Goal: Obtain resource: Obtain resource

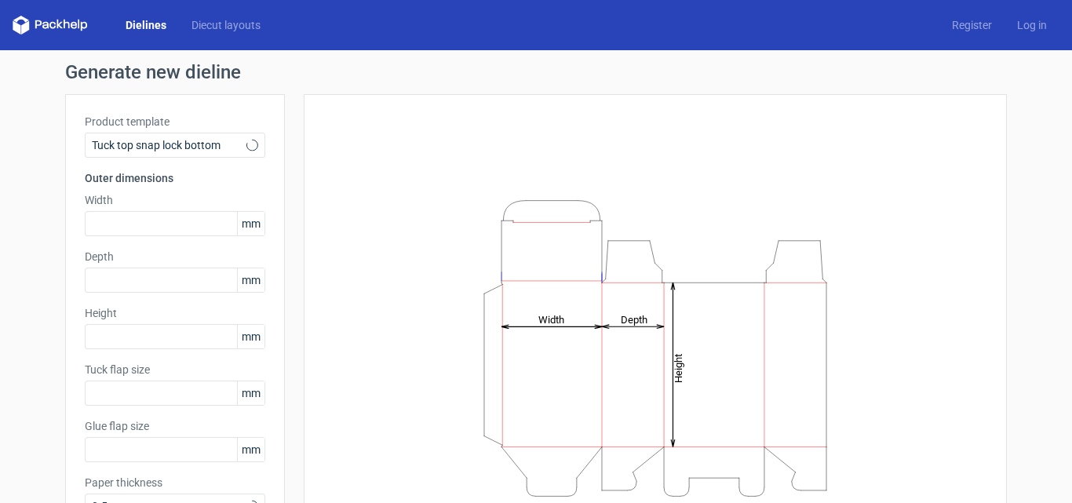
type input "15"
type input "10"
drag, startPoint x: 0, startPoint y: 0, endPoint x: 578, endPoint y: 210, distance: 614.7
click at [578, 210] on icon "Height Depth Width" at bounding box center [655, 348] width 471 height 314
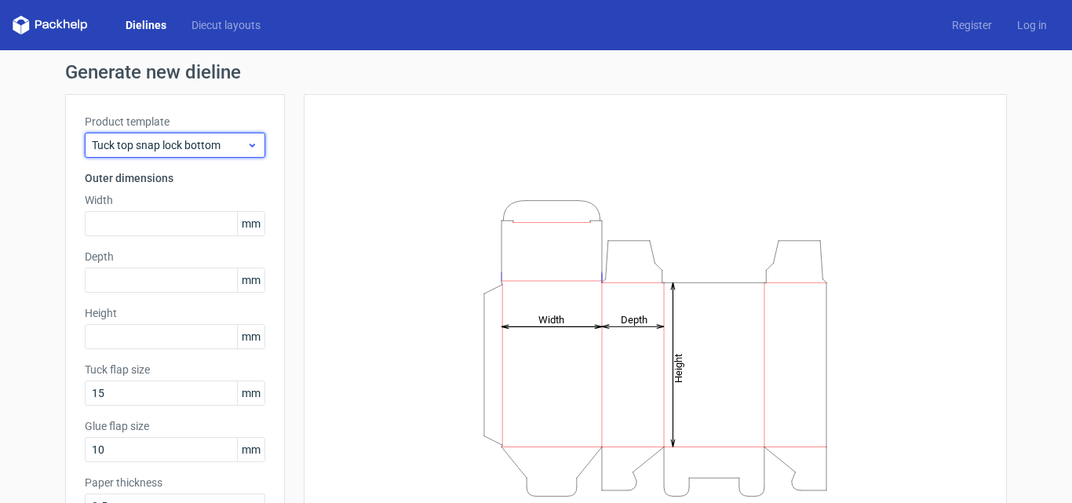
click at [184, 144] on span "Tuck top snap lock bottom" at bounding box center [169, 145] width 155 height 16
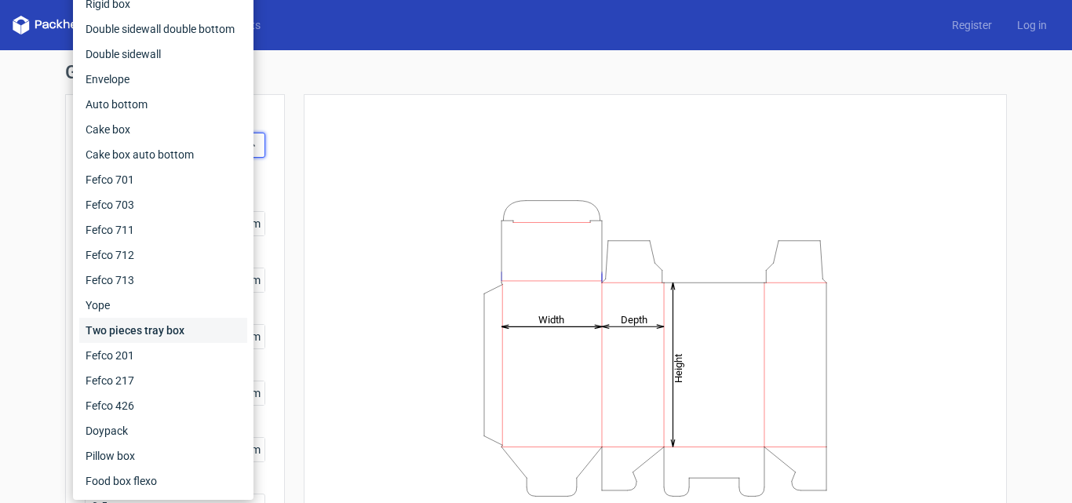
click at [122, 340] on div "Two pieces tray box" at bounding box center [163, 330] width 168 height 25
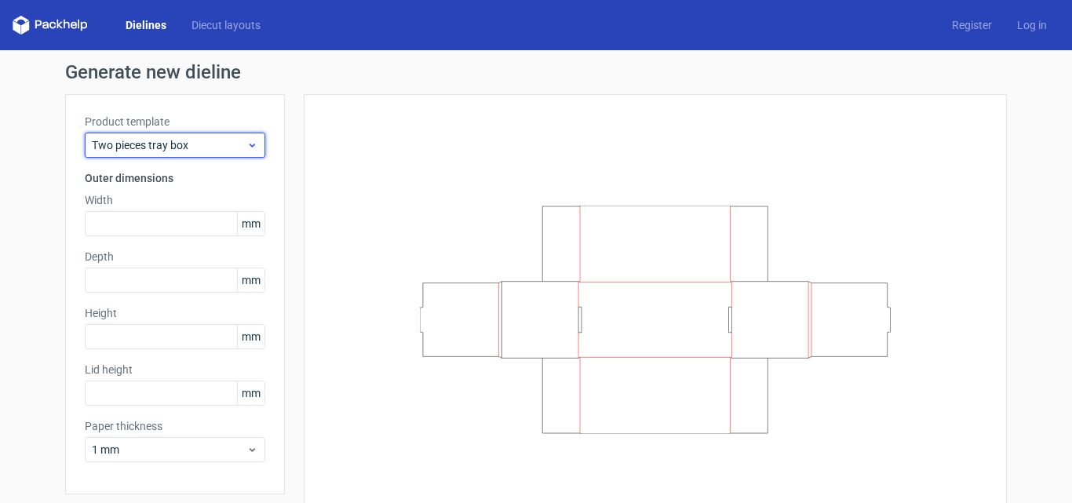
click at [217, 144] on span "Two pieces tray box" at bounding box center [169, 145] width 155 height 16
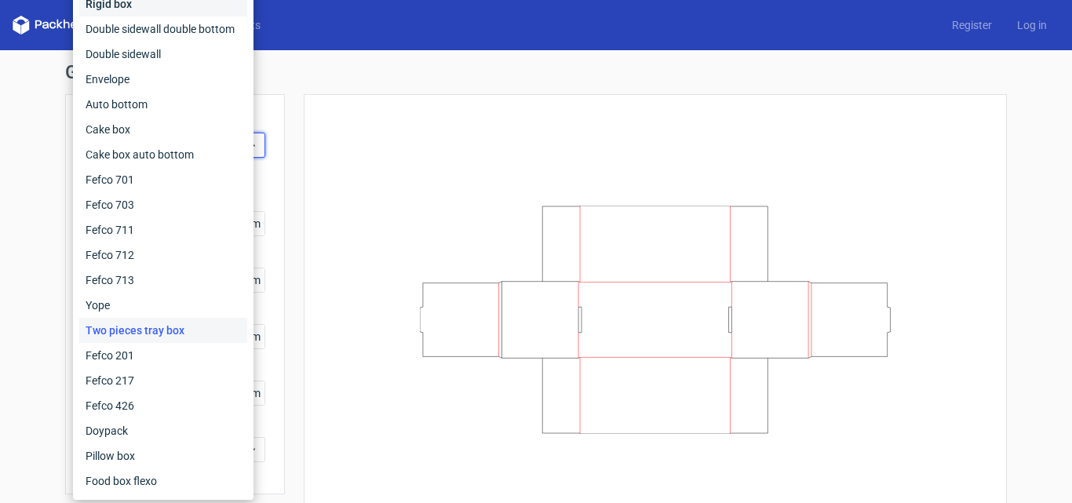
click at [191, 7] on div "Rigid box" at bounding box center [163, 3] width 168 height 25
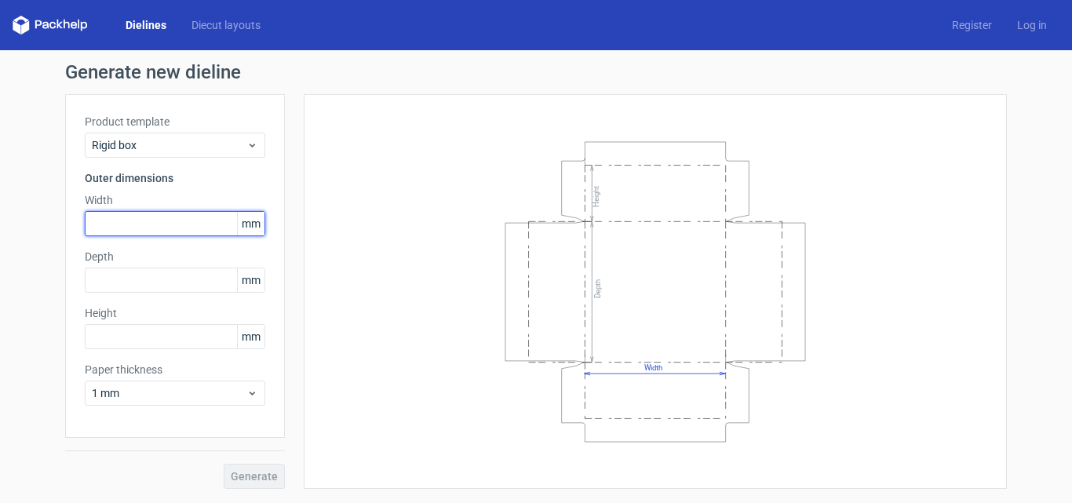
click at [128, 232] on input "text" at bounding box center [175, 223] width 180 height 25
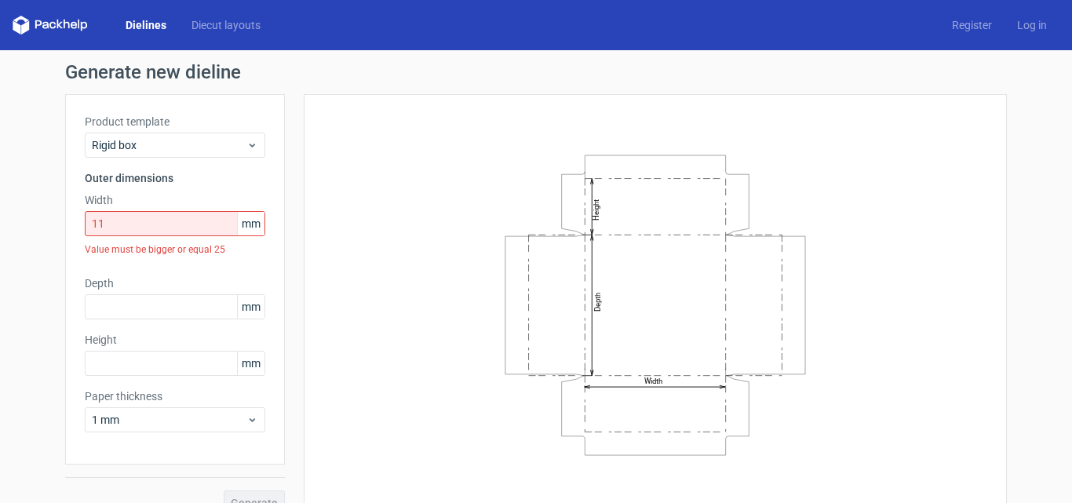
click at [253, 223] on span "mm" at bounding box center [250, 224] width 27 height 24
click at [166, 421] on span "1 mm" at bounding box center [169, 420] width 155 height 16
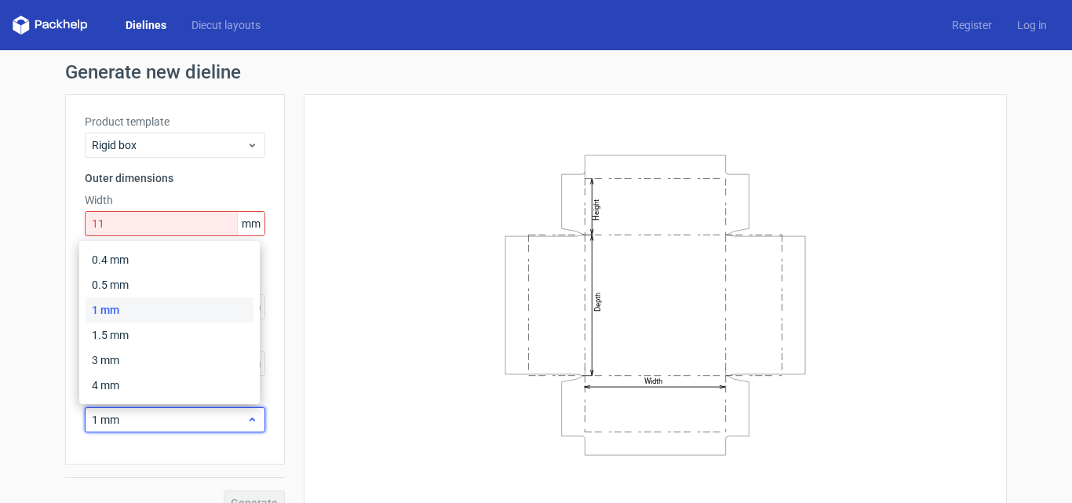
click at [166, 421] on span "1 mm" at bounding box center [169, 420] width 155 height 16
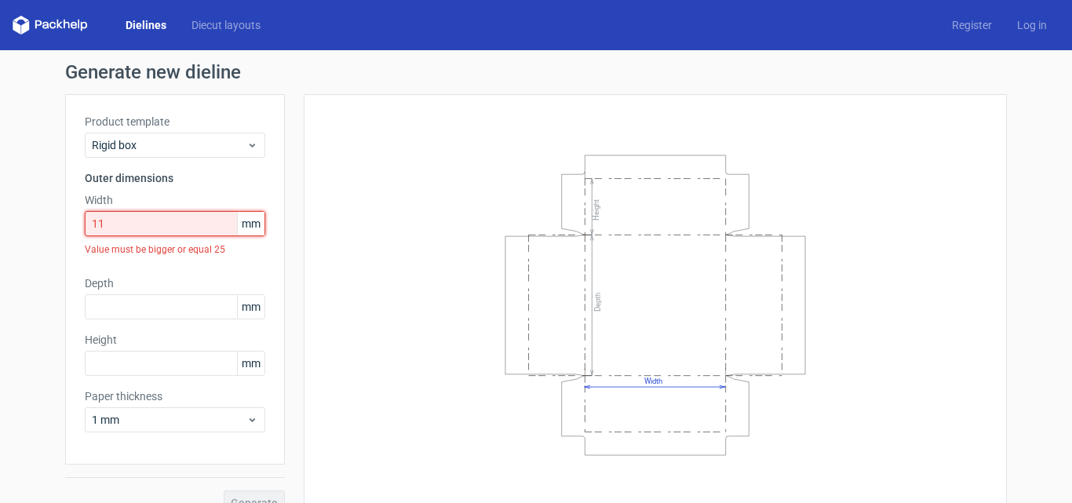
click at [109, 219] on input "11" at bounding box center [175, 223] width 180 height 25
type input "1"
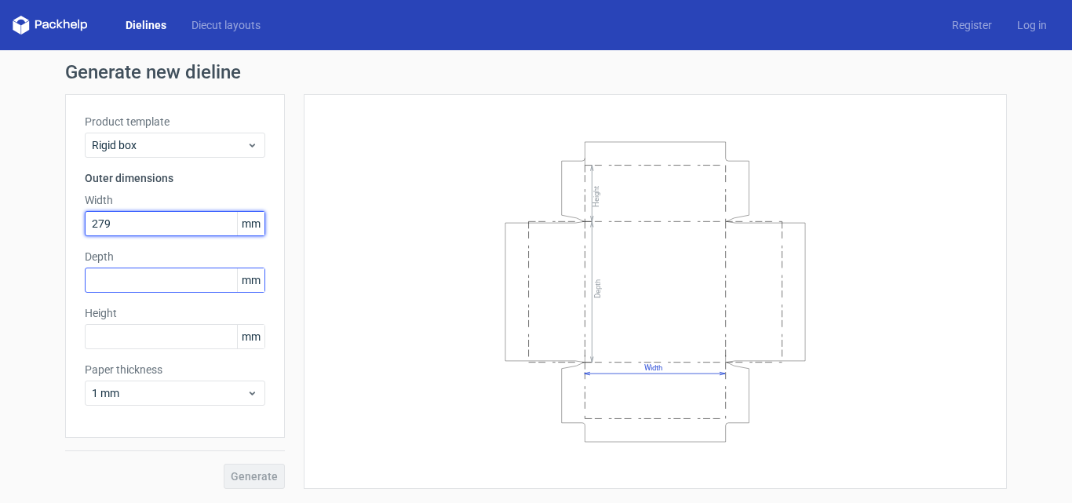
type input "279"
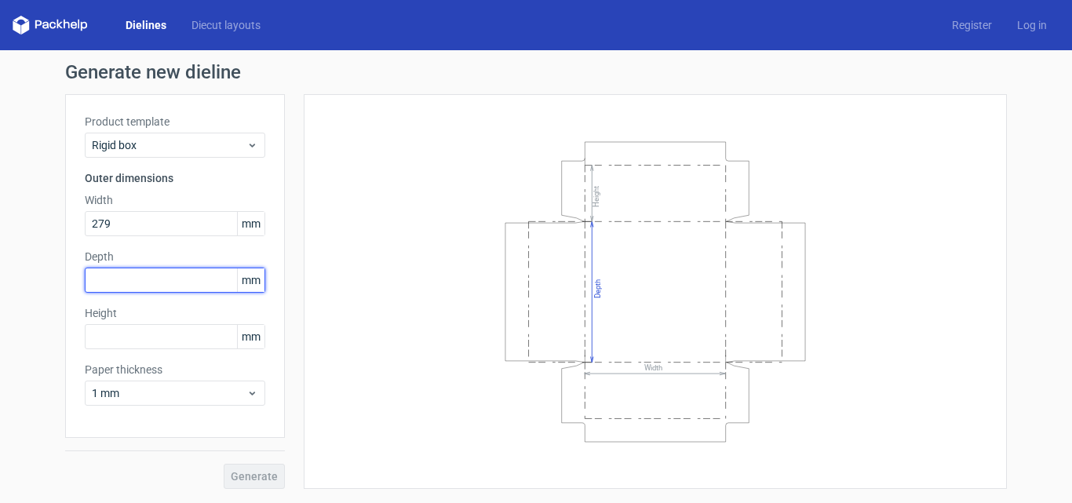
click at [105, 276] on input "text" at bounding box center [175, 280] width 180 height 25
type input "102"
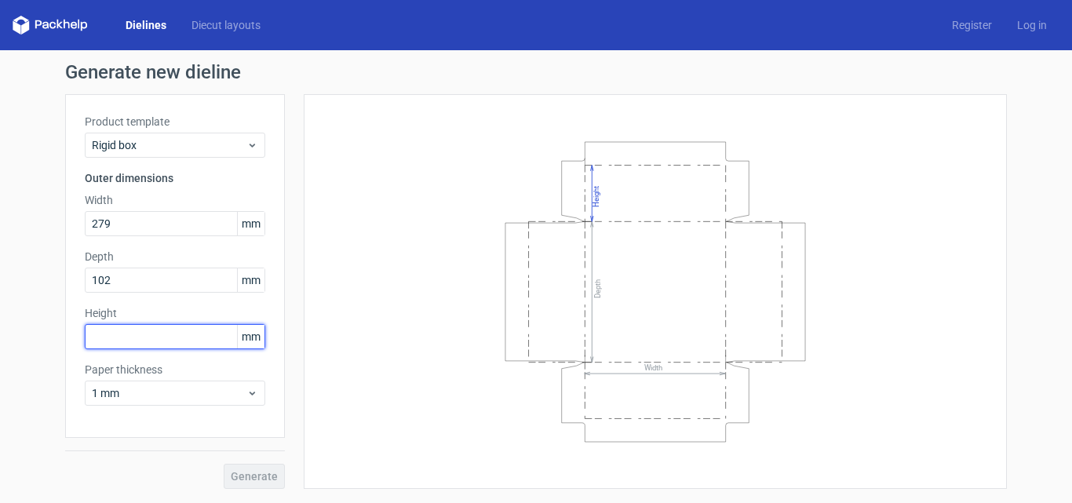
click at [99, 338] on input "text" at bounding box center [175, 336] width 180 height 25
type input "457"
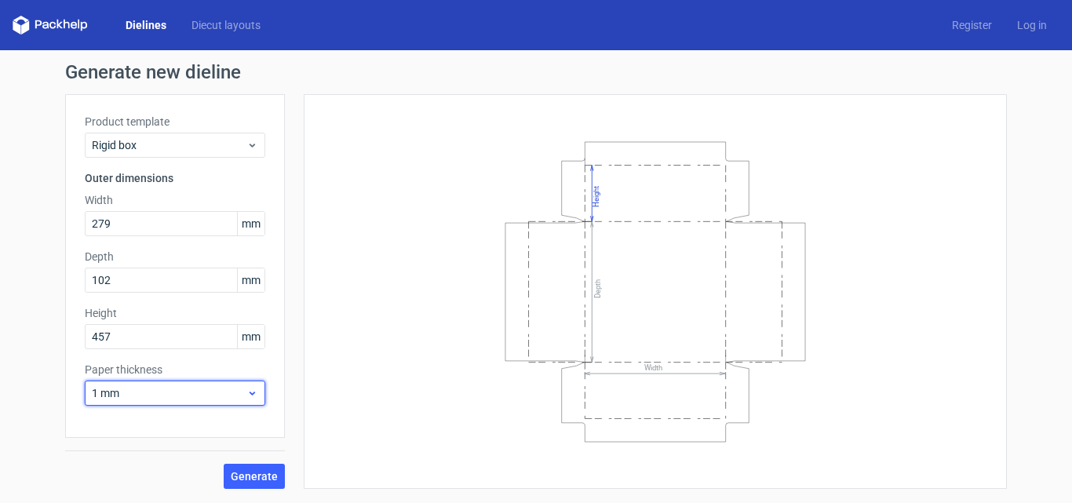
click at [196, 392] on span "1 mm" at bounding box center [169, 393] width 155 height 16
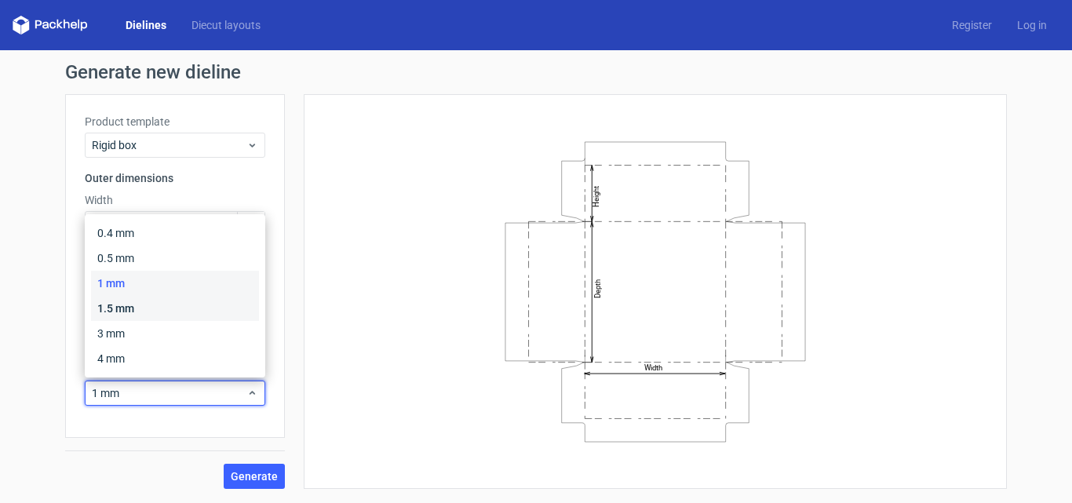
click at [178, 311] on div "1.5 mm" at bounding box center [175, 308] width 168 height 25
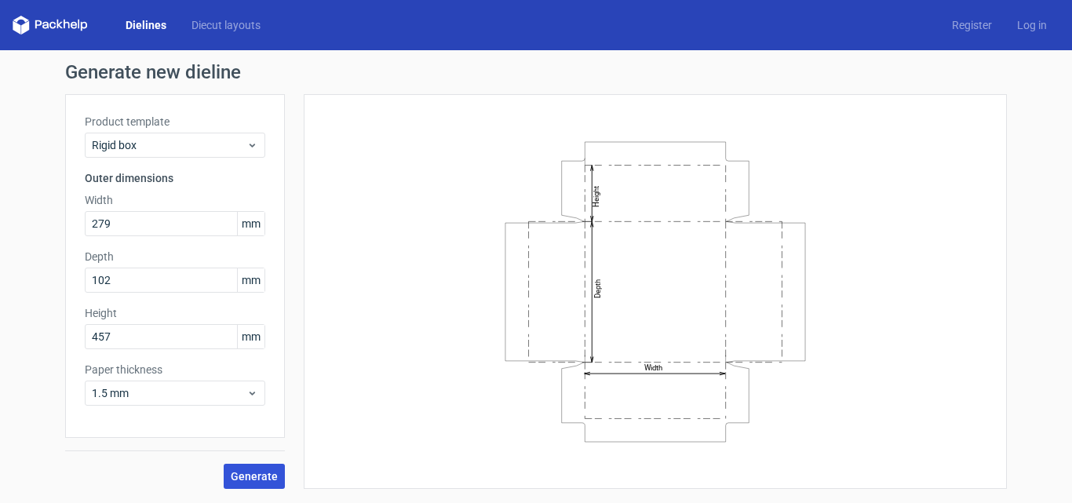
click at [254, 483] on button "Generate" at bounding box center [254, 476] width 61 height 25
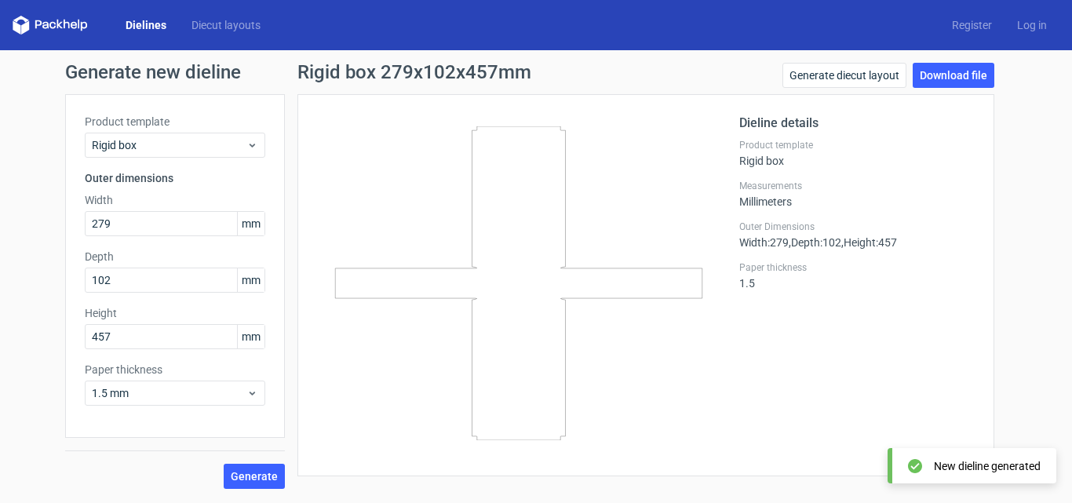
drag, startPoint x: 274, startPoint y: 462, endPoint x: 290, endPoint y: 445, distance: 23.9
click at [290, 445] on div "Product template Rigid box Outer dimensions Width 279 mm Depth 102 mm Height 45…" at bounding box center [536, 291] width 942 height 395
click at [372, 283] on icon at bounding box center [519, 283] width 378 height 314
click at [476, 286] on icon at bounding box center [519, 283] width 378 height 314
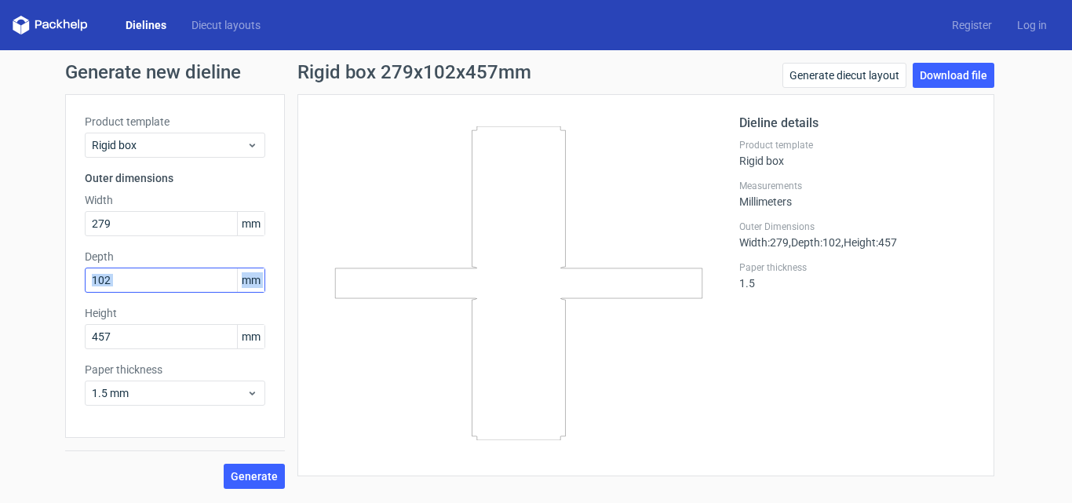
drag, startPoint x: 78, startPoint y: 304, endPoint x: 86, endPoint y: 290, distance: 16.6
click at [86, 290] on div "Product template Rigid box Outer dimensions Width 279 mm Depth 102 mm Height 45…" at bounding box center [175, 266] width 220 height 344
click at [388, 411] on icon at bounding box center [519, 283] width 378 height 314
click at [324, 439] on div at bounding box center [528, 285] width 422 height 343
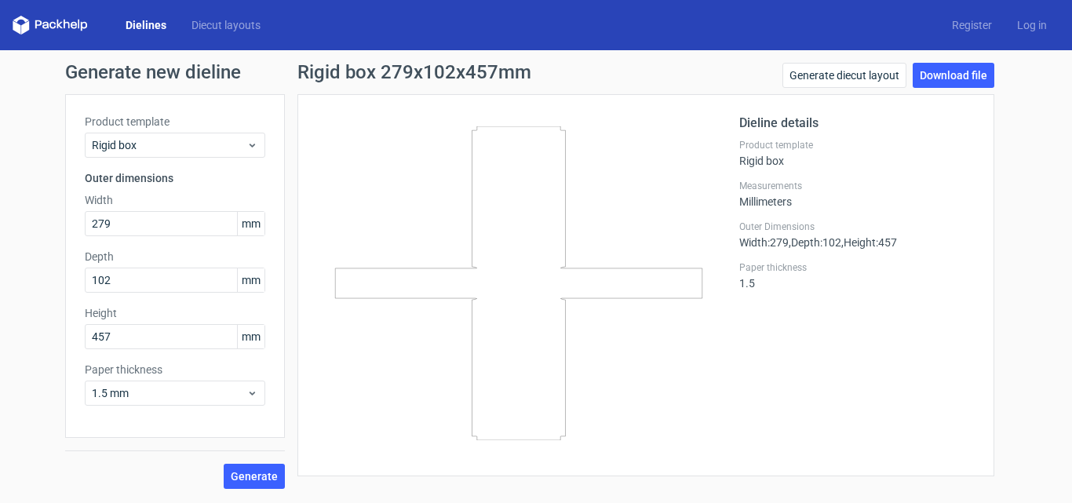
drag, startPoint x: 435, startPoint y: 377, endPoint x: 619, endPoint y: 253, distance: 222.2
click at [619, 253] on icon at bounding box center [519, 283] width 378 height 314
drag, startPoint x: 771, startPoint y: 139, endPoint x: 841, endPoint y: 80, distance: 91.9
click at [841, 80] on div "Rigid box 279x102x457mm Generate diecut layout Download file Dieline details Pr…" at bounding box center [645, 270] width 697 height 414
click at [924, 86] on link "Download file" at bounding box center [954, 75] width 82 height 25
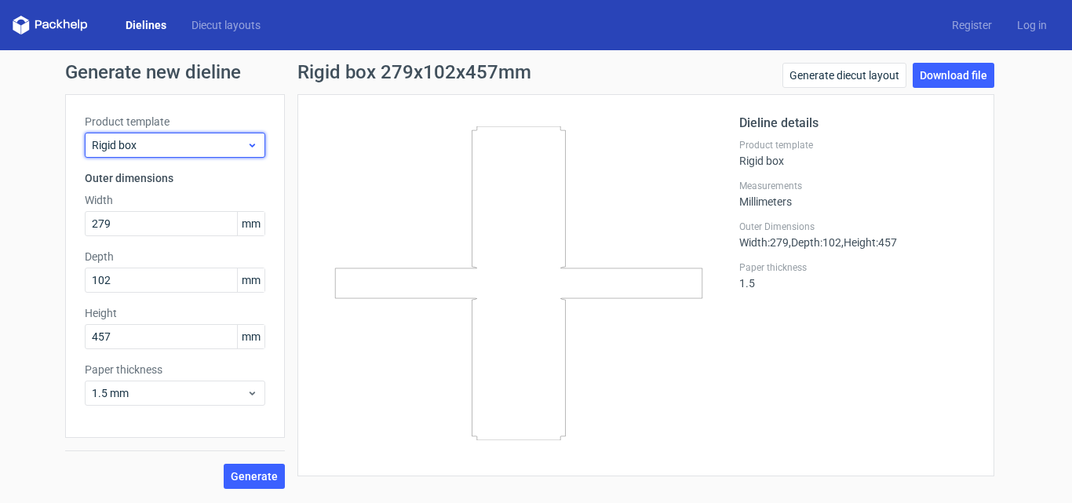
click at [177, 144] on span "Rigid box" at bounding box center [169, 145] width 155 height 16
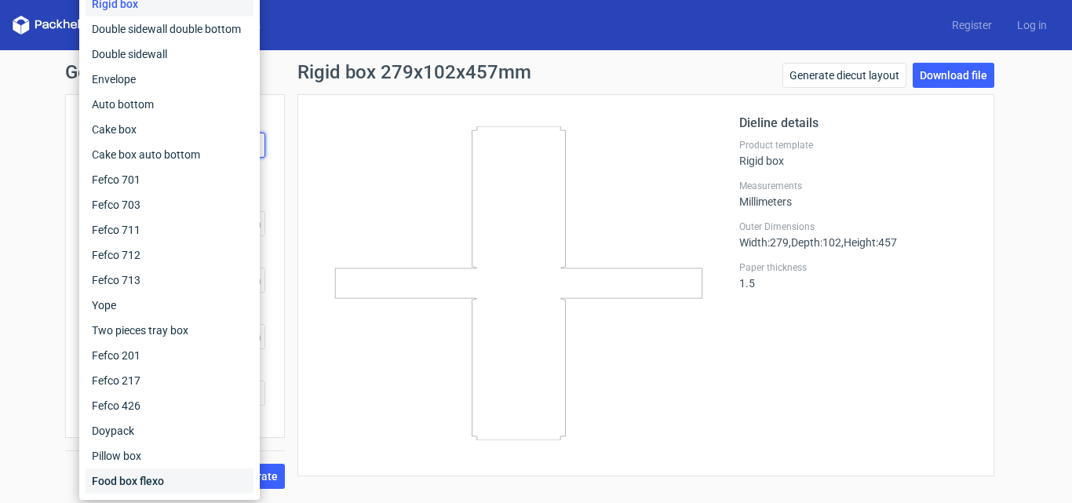
click at [233, 480] on div "Food box flexo" at bounding box center [170, 480] width 168 height 25
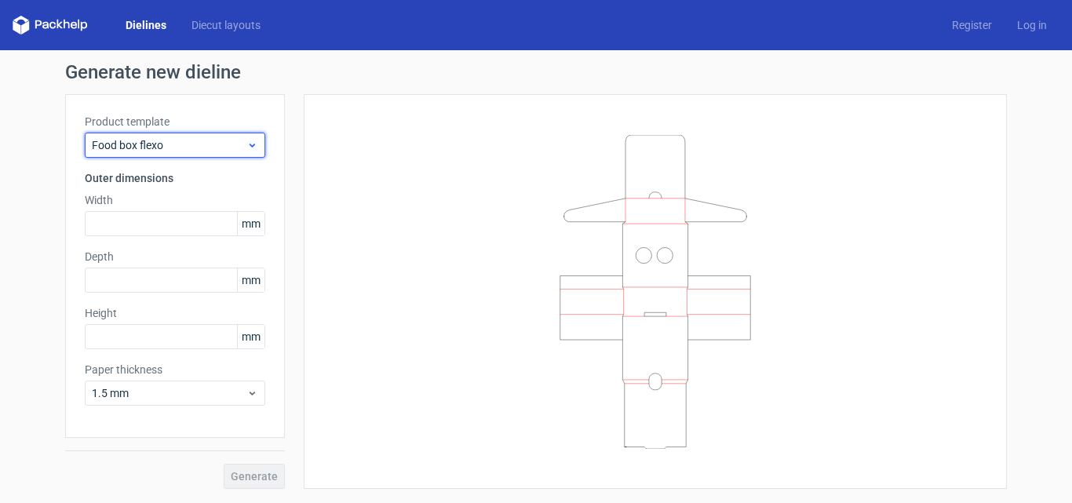
click at [159, 148] on span "Food box flexo" at bounding box center [169, 145] width 155 height 16
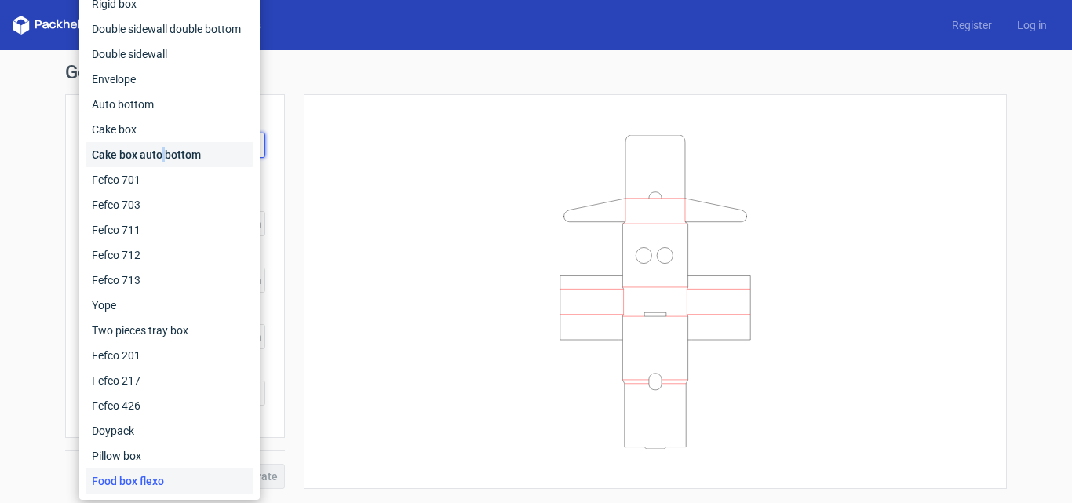
click at [159, 148] on div "Cake box auto bottom" at bounding box center [170, 154] width 168 height 25
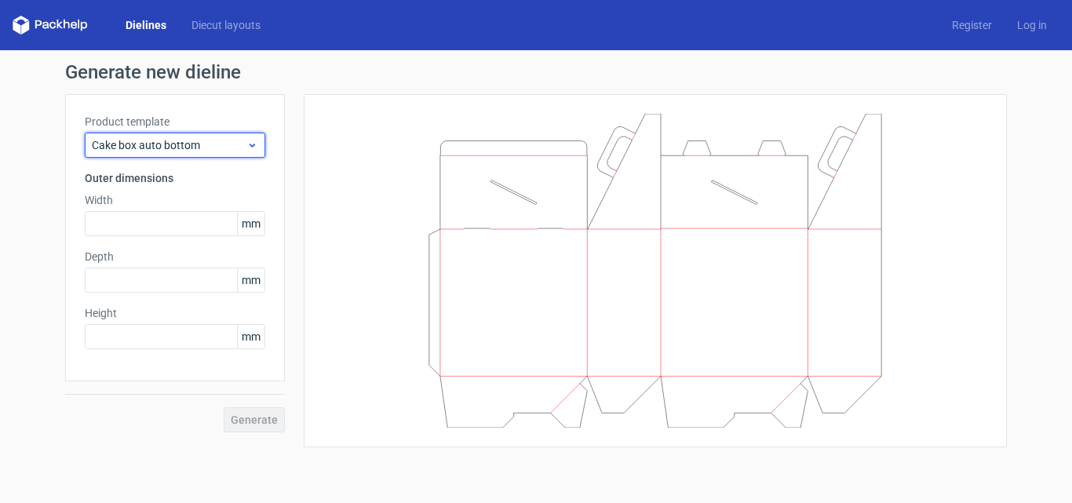
click at [156, 144] on span "Cake box auto bottom" at bounding box center [169, 145] width 155 height 16
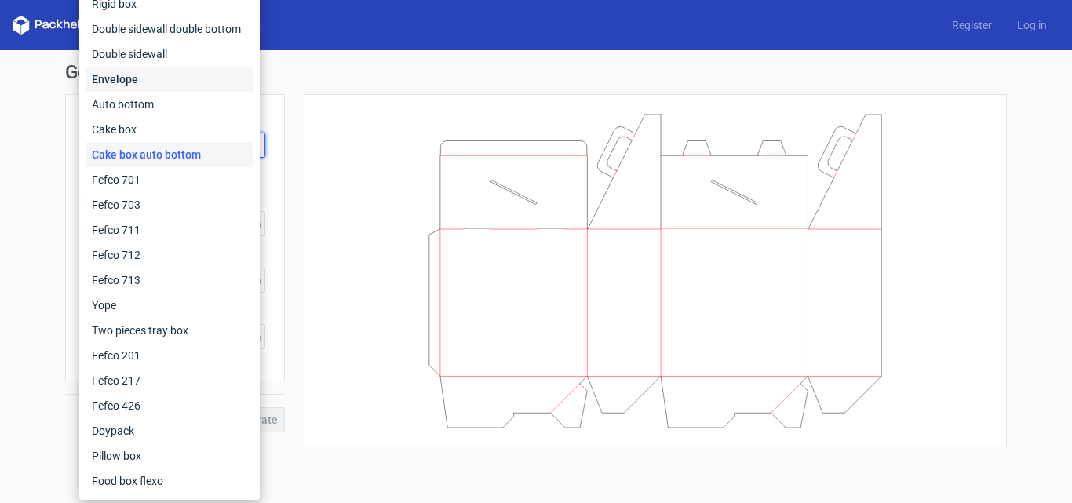
click at [144, 73] on div "Envelope" at bounding box center [170, 79] width 168 height 25
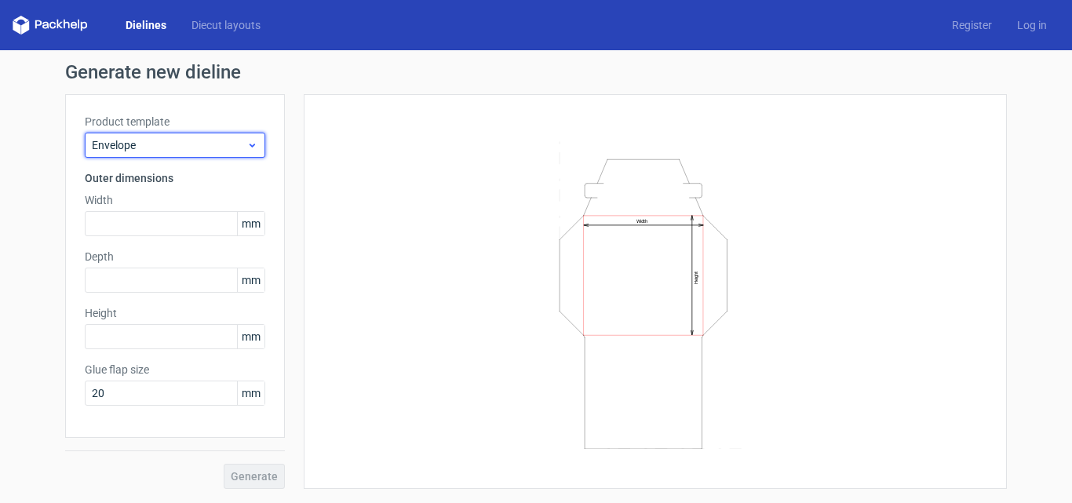
click at [155, 149] on span "Envelope" at bounding box center [169, 145] width 155 height 16
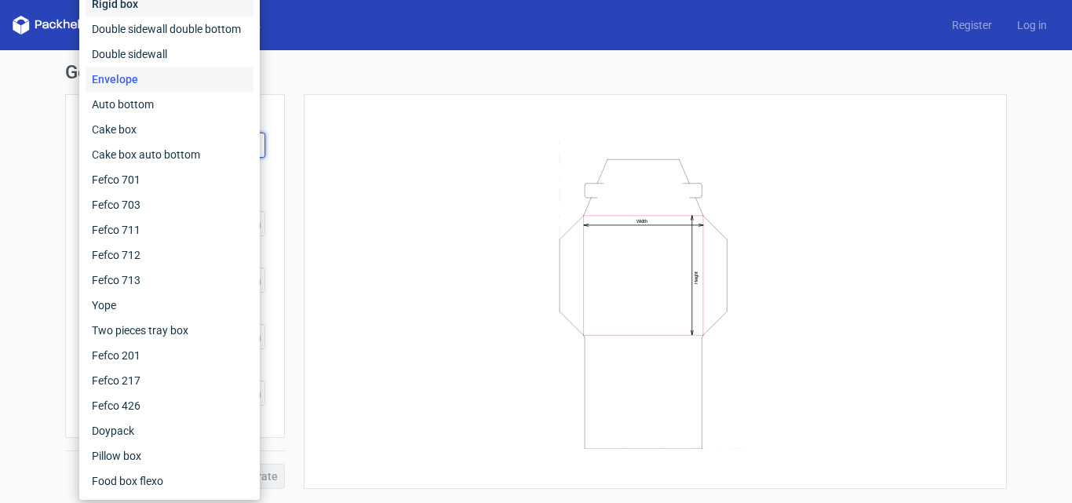
click at [140, 6] on div "Rigid box" at bounding box center [170, 3] width 168 height 25
